Goal: Find contact information: Find contact information

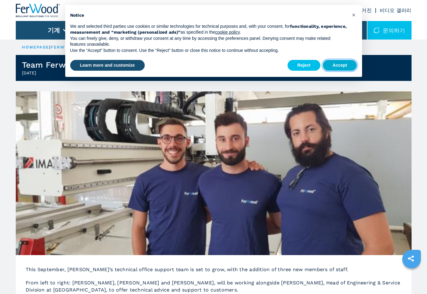
click at [333, 65] on button "Accept" at bounding box center [340, 65] width 34 height 11
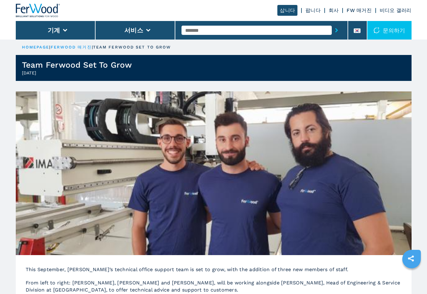
click at [49, 8] on img at bounding box center [38, 11] width 45 height 14
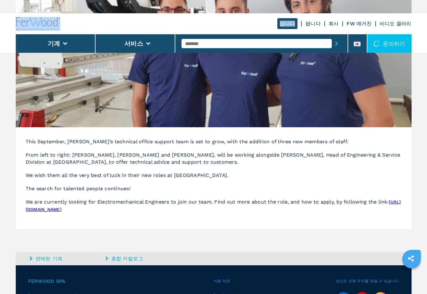
scroll to position [186, 0]
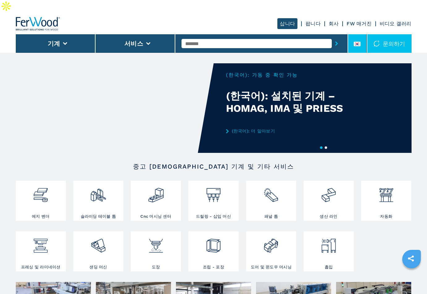
click at [361, 42] on icon at bounding box center [357, 44] width 7 height 5
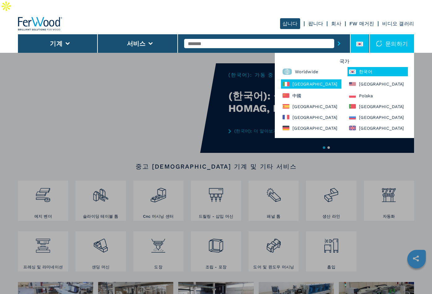
click at [318, 79] on div "[GEOGRAPHIC_DATA]" at bounding box center [311, 83] width 60 height 9
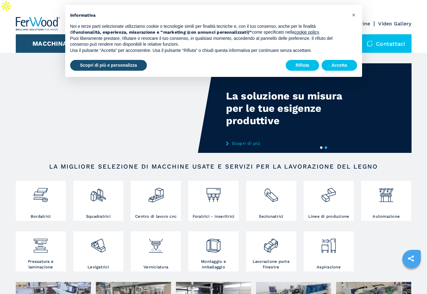
click at [327, 59] on div "Rifiuta Accetta" at bounding box center [321, 66] width 71 height 14
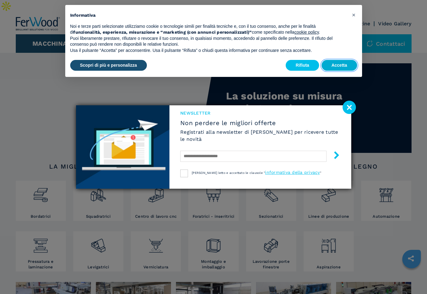
click at [349, 63] on button "Accetta" at bounding box center [340, 65] width 36 height 11
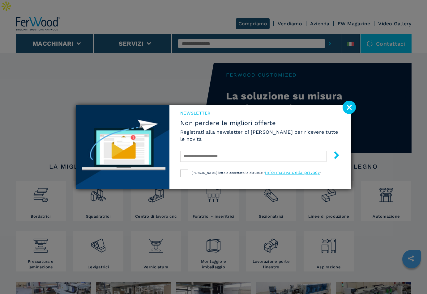
click at [353, 109] on image at bounding box center [349, 107] width 13 height 13
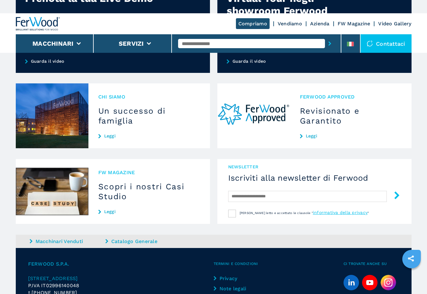
scroll to position [557, 0]
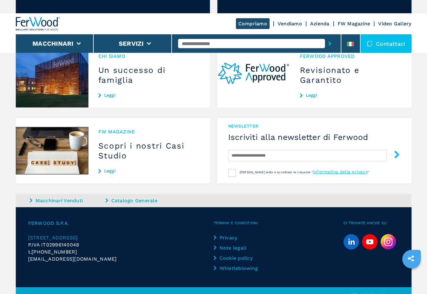
click at [71, 242] on span "P.IVA IT02996140048" at bounding box center [53, 245] width 51 height 6
click at [81, 242] on p "P.IVA IT02996140048" at bounding box center [121, 245] width 186 height 7
click at [84, 242] on p "P.IVA IT02996140048" at bounding box center [121, 245] width 186 height 7
drag, startPoint x: 84, startPoint y: 232, endPoint x: 53, endPoint y: 230, distance: 31.0
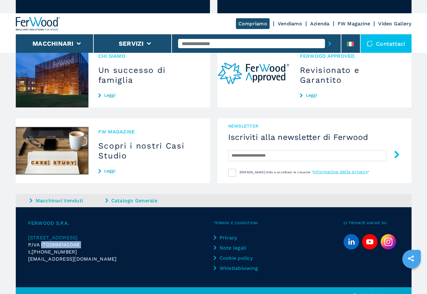
click at [53, 242] on p "P.IVA IT02996140048" at bounding box center [121, 245] width 186 height 7
click at [49, 242] on span "P.IVA IT02996140048" at bounding box center [53, 245] width 51 height 6
drag, startPoint x: 47, startPoint y: 233, endPoint x: 79, endPoint y: 232, distance: 32.8
click at [79, 242] on p "P.IVA IT02996140048" at bounding box center [121, 245] width 186 height 7
drag, startPoint x: 71, startPoint y: 207, endPoint x: 26, endPoint y: 209, distance: 45.5
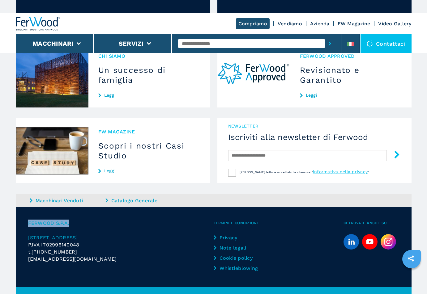
click at [26, 209] on div "FERWOOD S.P.A. [STREET_ADDRESS] P.IVA IT02996140048 t. [PHONE_NUMBER] [EMAIL_AD…" at bounding box center [214, 248] width 396 height 80
copy span "FERWOOD S.P.A."
click at [259, 39] on input "text" at bounding box center [251, 43] width 147 height 9
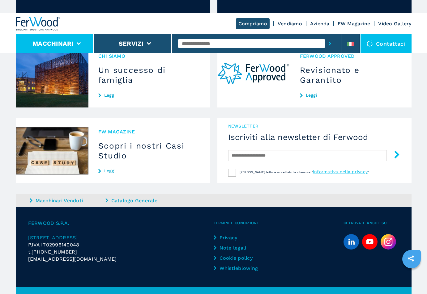
click at [73, 34] on li "Macchinari" at bounding box center [55, 43] width 78 height 19
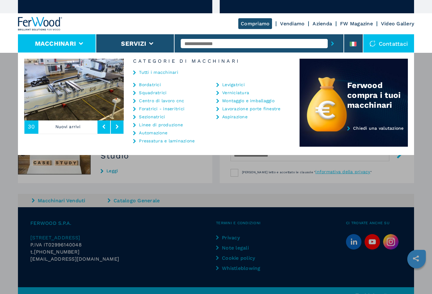
click at [209, 36] on div at bounding box center [259, 43] width 157 height 14
click at [208, 39] on input "text" at bounding box center [254, 43] width 147 height 9
type input "**********"
click at [260, 181] on div "Macchinari Bordatrici Squadratrici Centro di lavoro cnc Foratrici - inseritrici…" at bounding box center [216, 186] width 432 height 294
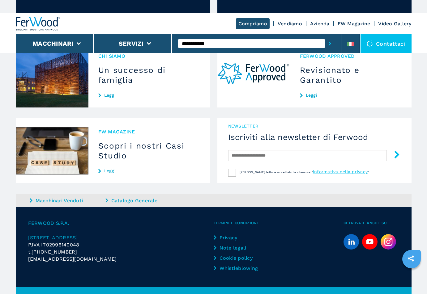
click at [210, 39] on input "**********" at bounding box center [251, 43] width 147 height 9
